Goal: Information Seeking & Learning: Learn about a topic

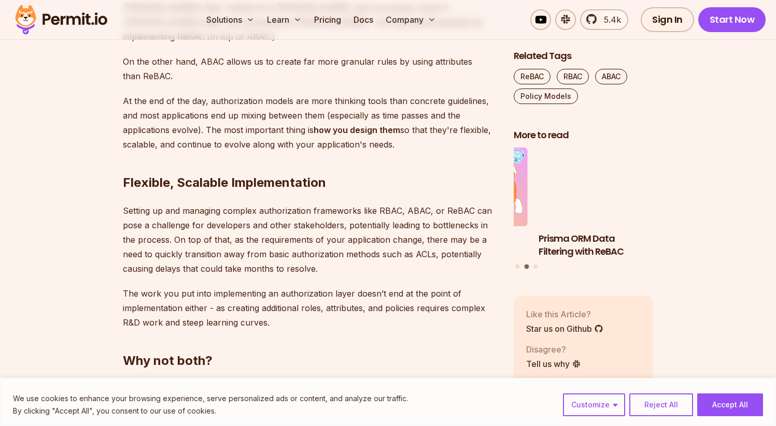
scroll to position [3946, 0]
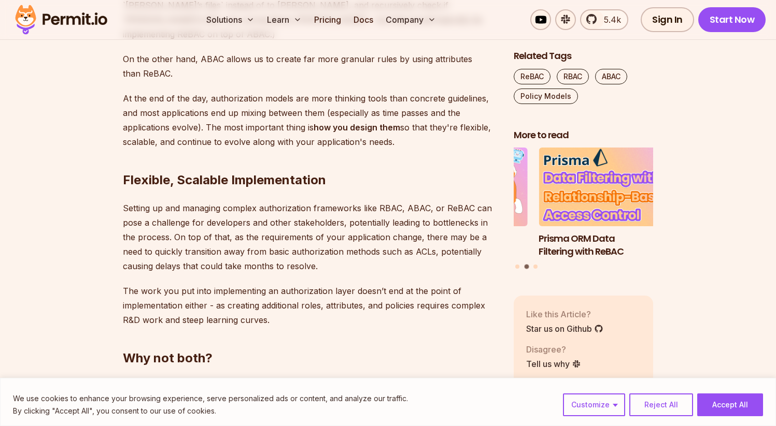
drag, startPoint x: 145, startPoint y: 159, endPoint x: 207, endPoint y: 171, distance: 64.0
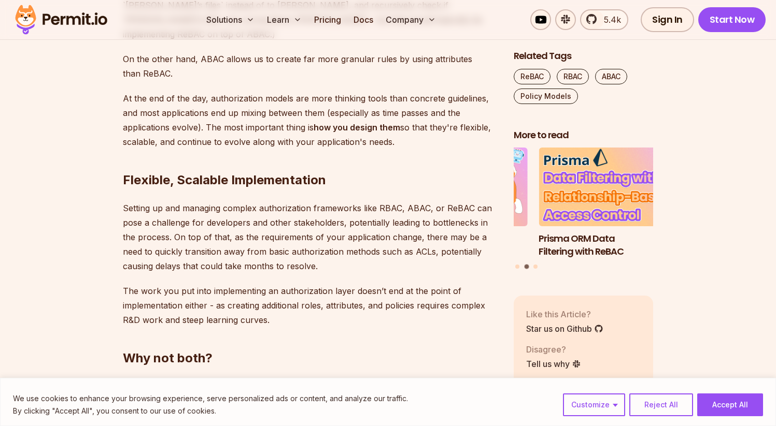
drag, startPoint x: 183, startPoint y: 191, endPoint x: 121, endPoint y: 156, distance: 71.9
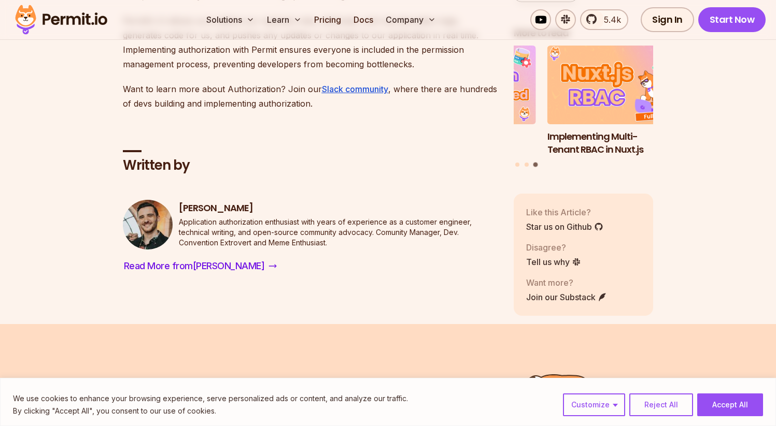
scroll to position [4606, 0]
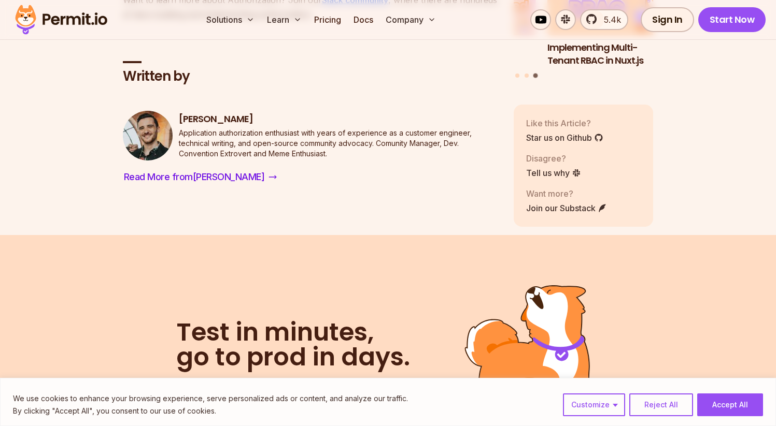
click at [85, 25] on img at bounding box center [61, 19] width 102 height 35
